Goal: Task Accomplishment & Management: Complete application form

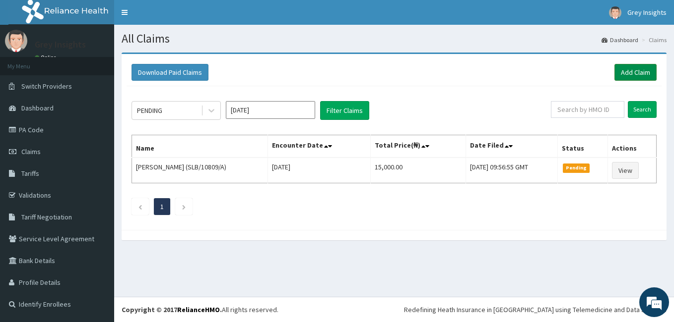
click at [624, 72] on link "Add Claim" at bounding box center [635, 72] width 42 height 17
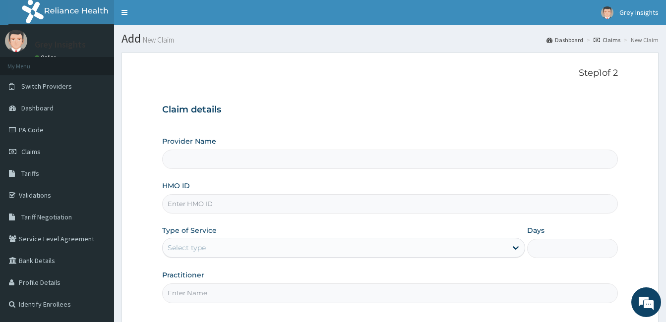
click at [316, 201] on input "HMO ID" at bounding box center [390, 203] width 456 height 19
type input "Grey Insights"
type input "SSN/10140/A"
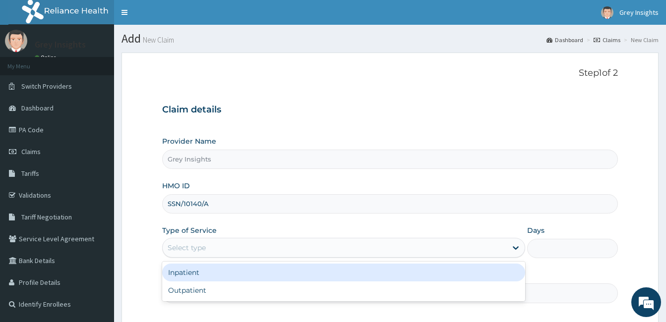
click at [308, 251] on div "Select type" at bounding box center [335, 248] width 344 height 16
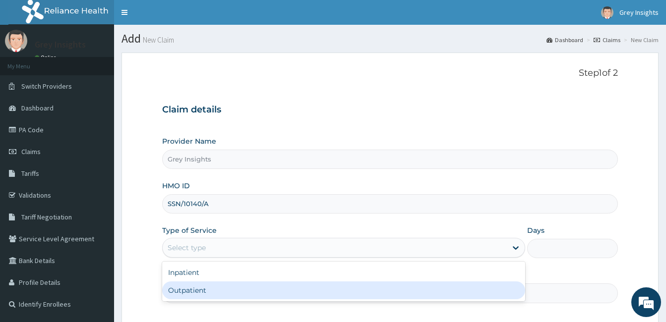
click at [289, 292] on div "Outpatient" at bounding box center [343, 291] width 363 height 18
type input "1"
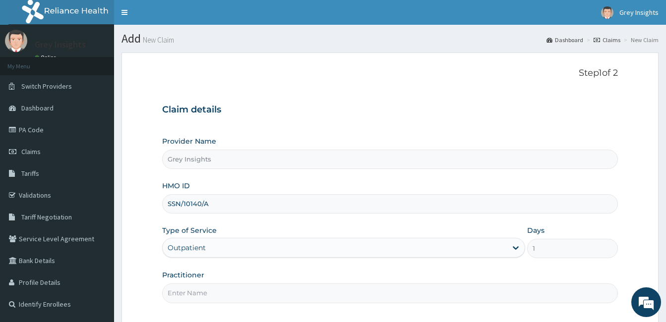
click at [281, 295] on input "Practitioner" at bounding box center [390, 293] width 456 height 19
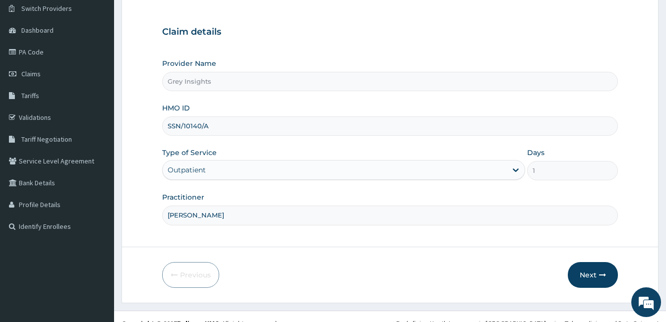
scroll to position [79, 0]
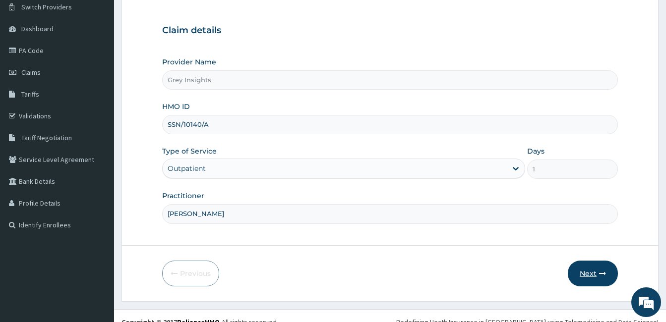
type input "ESTHER"
click at [581, 277] on button "Next" at bounding box center [593, 274] width 50 height 26
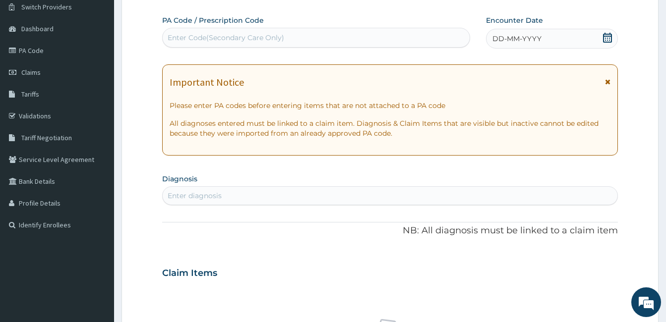
click at [349, 37] on div "Enter Code(Secondary Care Only)" at bounding box center [316, 38] width 307 height 16
paste input "PA/26E8E4"
type input "PA/26E8E4"
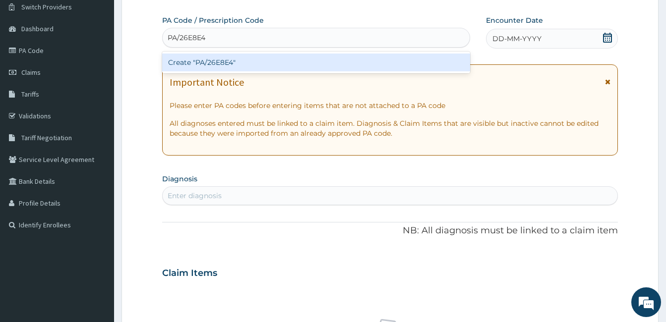
click at [345, 63] on div "Create "PA/26E8E4"" at bounding box center [316, 63] width 308 height 18
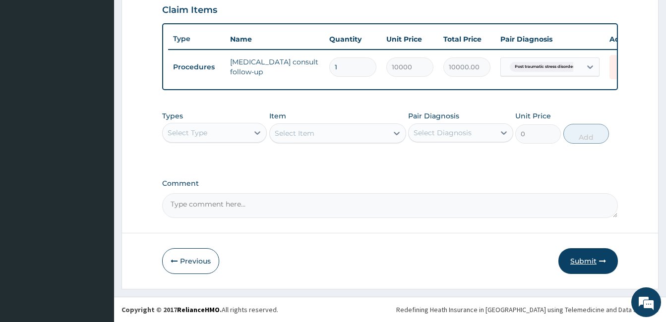
scroll to position [353, 0]
click at [578, 260] on button "Submit" at bounding box center [589, 262] width 60 height 26
